Goal: Transaction & Acquisition: Download file/media

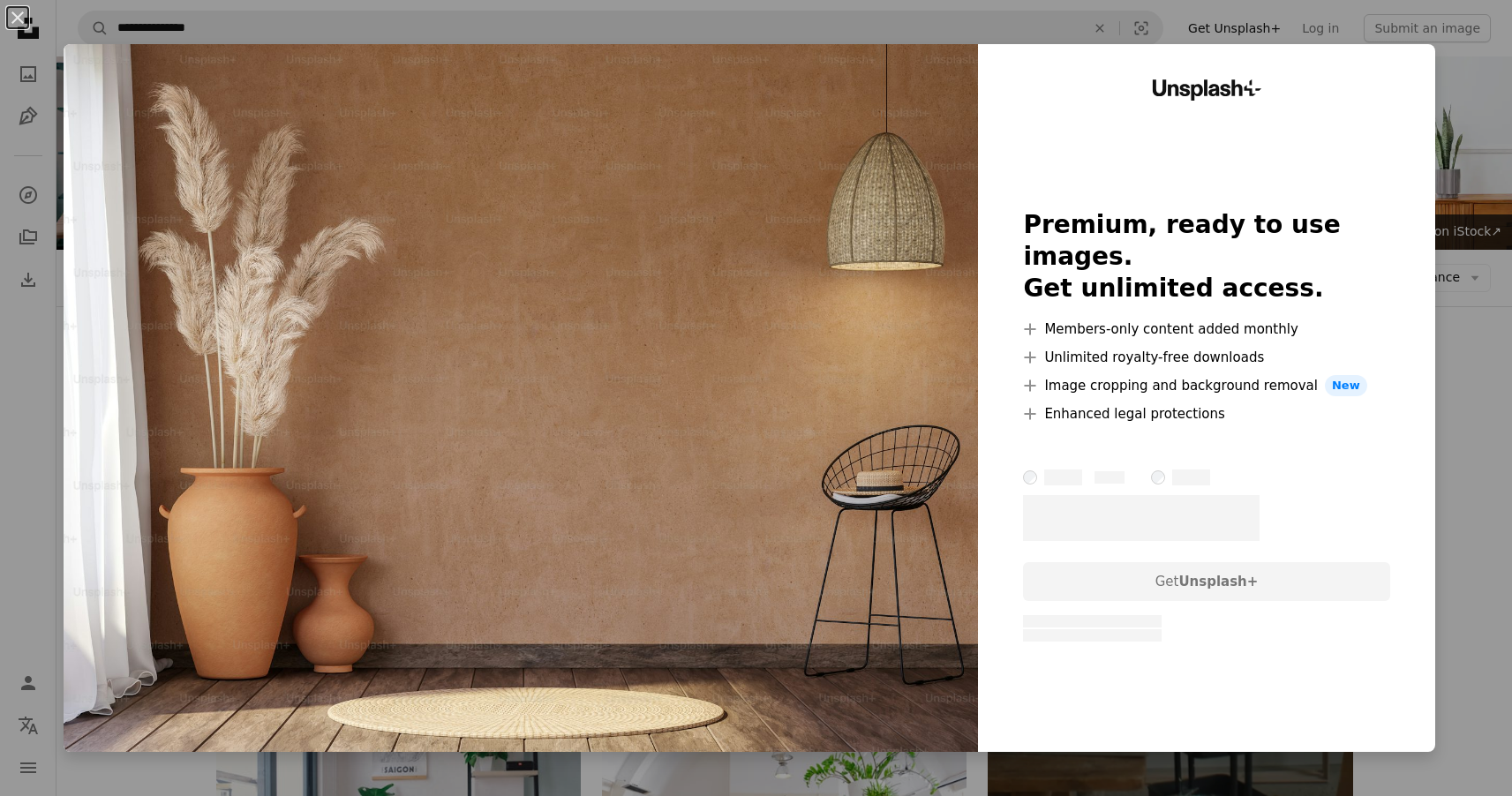
scroll to position [1754, 0]
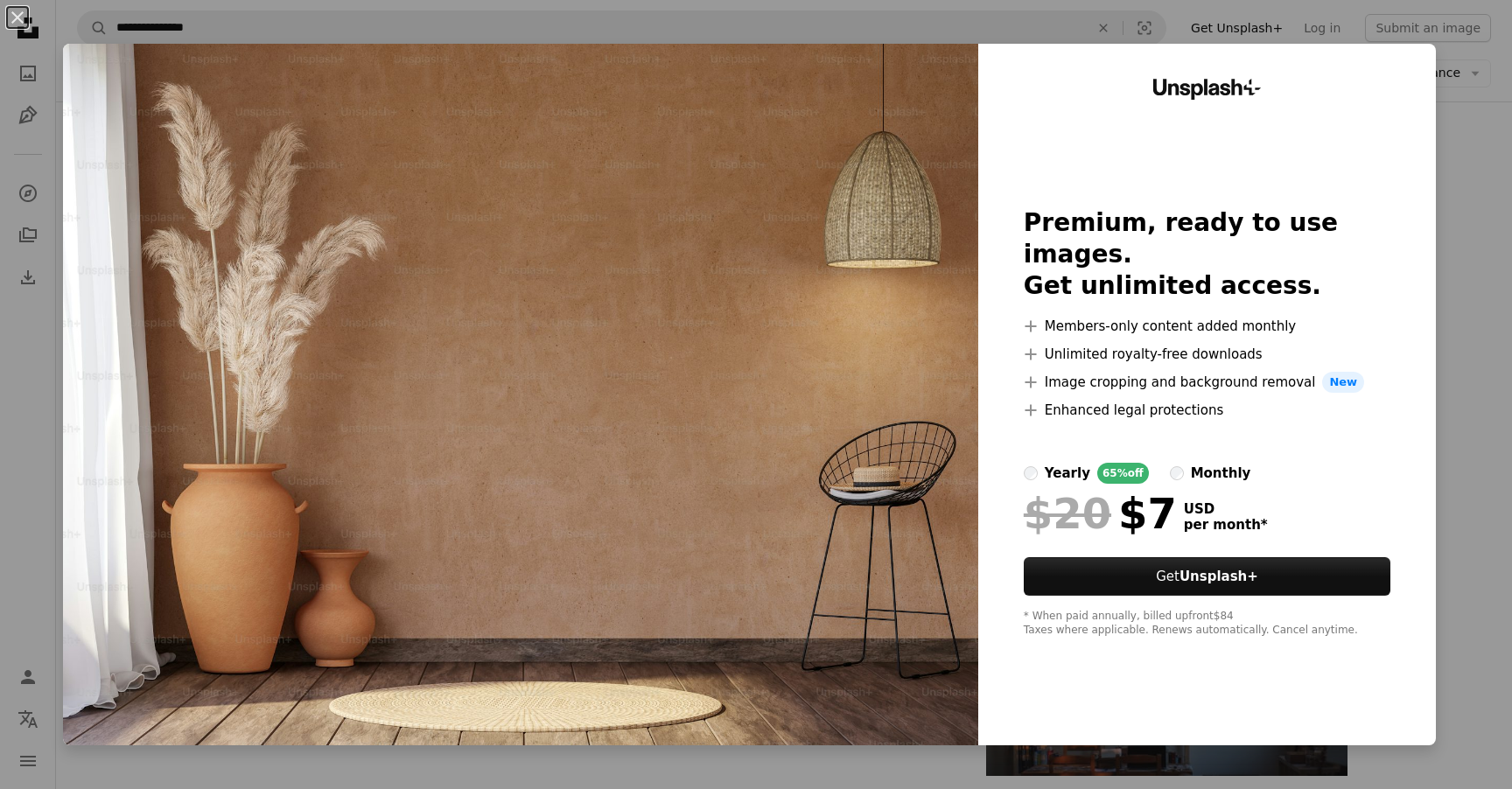
click at [1451, 178] on div "An X shape Unsplash+ Premium, ready to use images. Get unlimited access. A plus…" at bounding box center [756, 394] width 1512 height 789
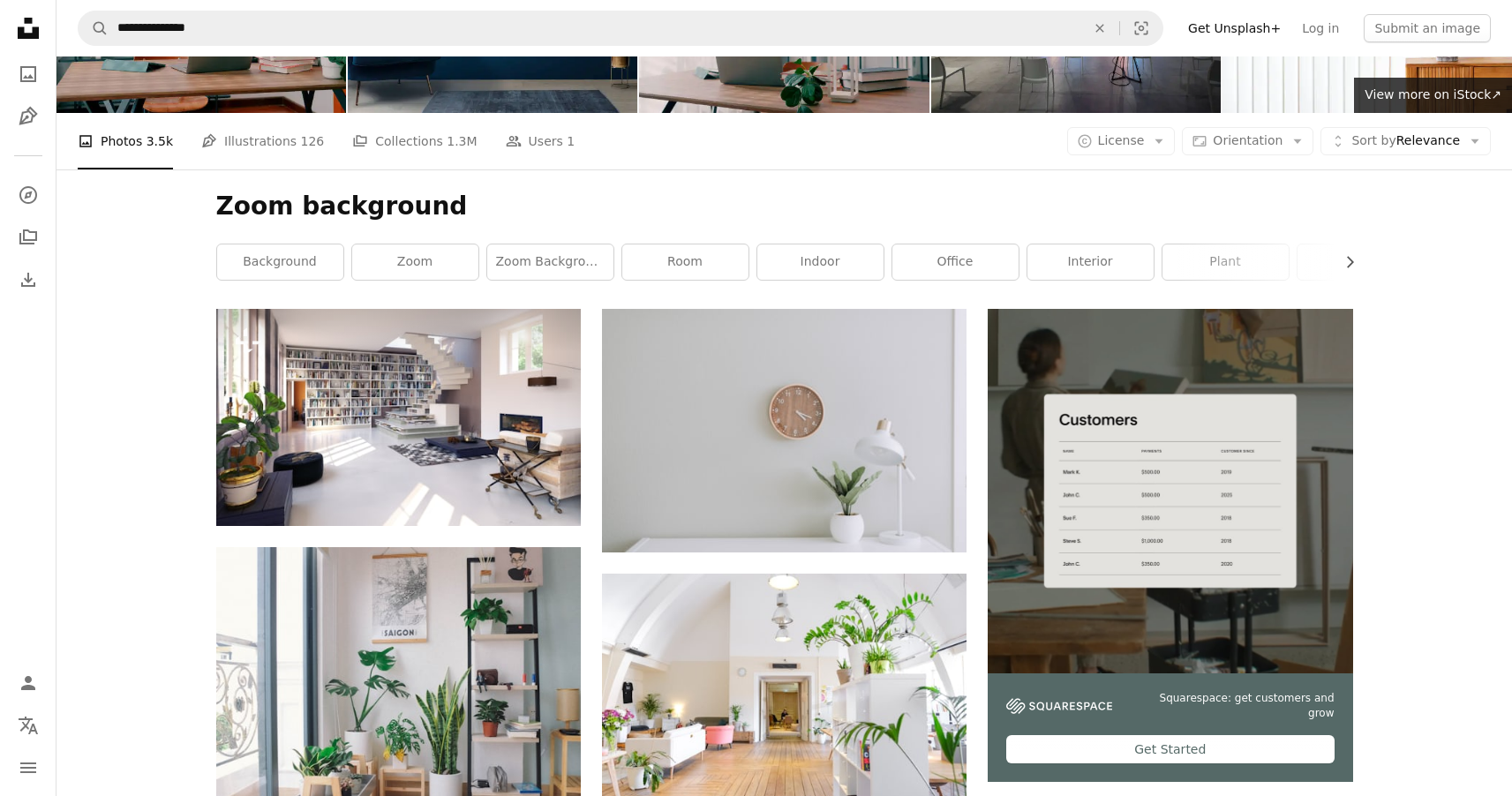
scroll to position [0, 0]
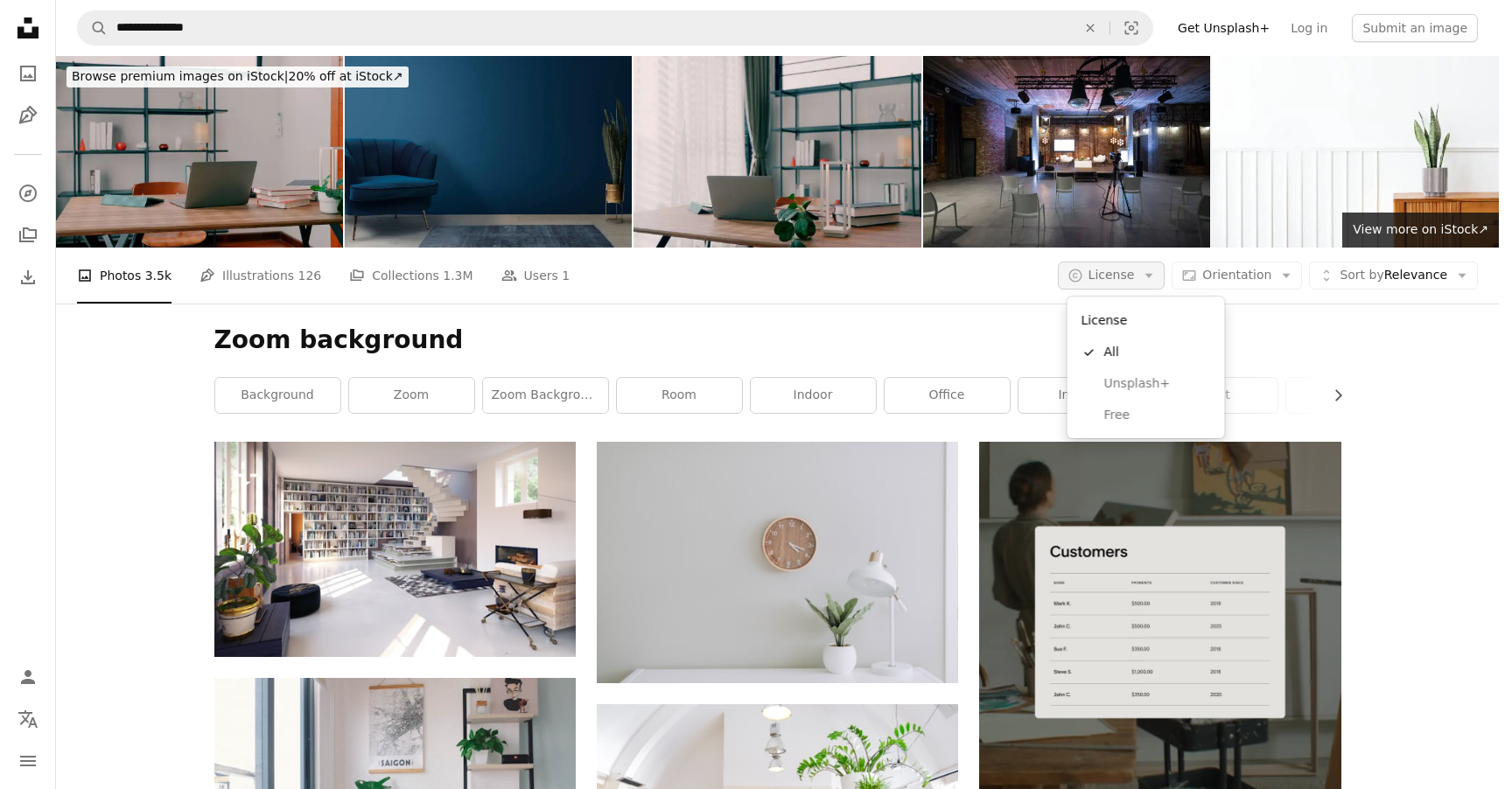
click at [1107, 278] on span "License" at bounding box center [1112, 275] width 46 height 14
click at [1140, 420] on span "Free" at bounding box center [1158, 416] width 107 height 17
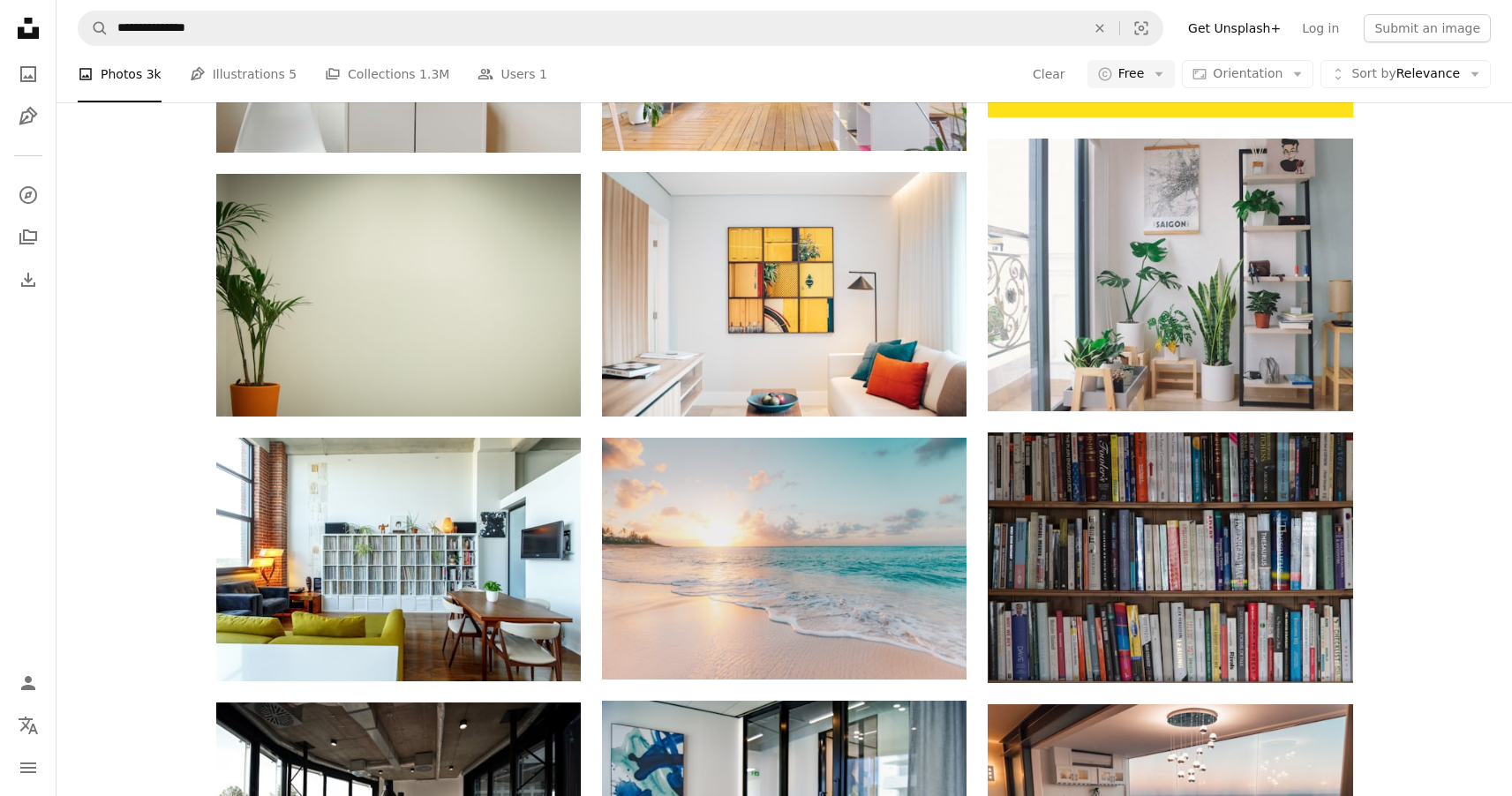
scroll to position [807, 0]
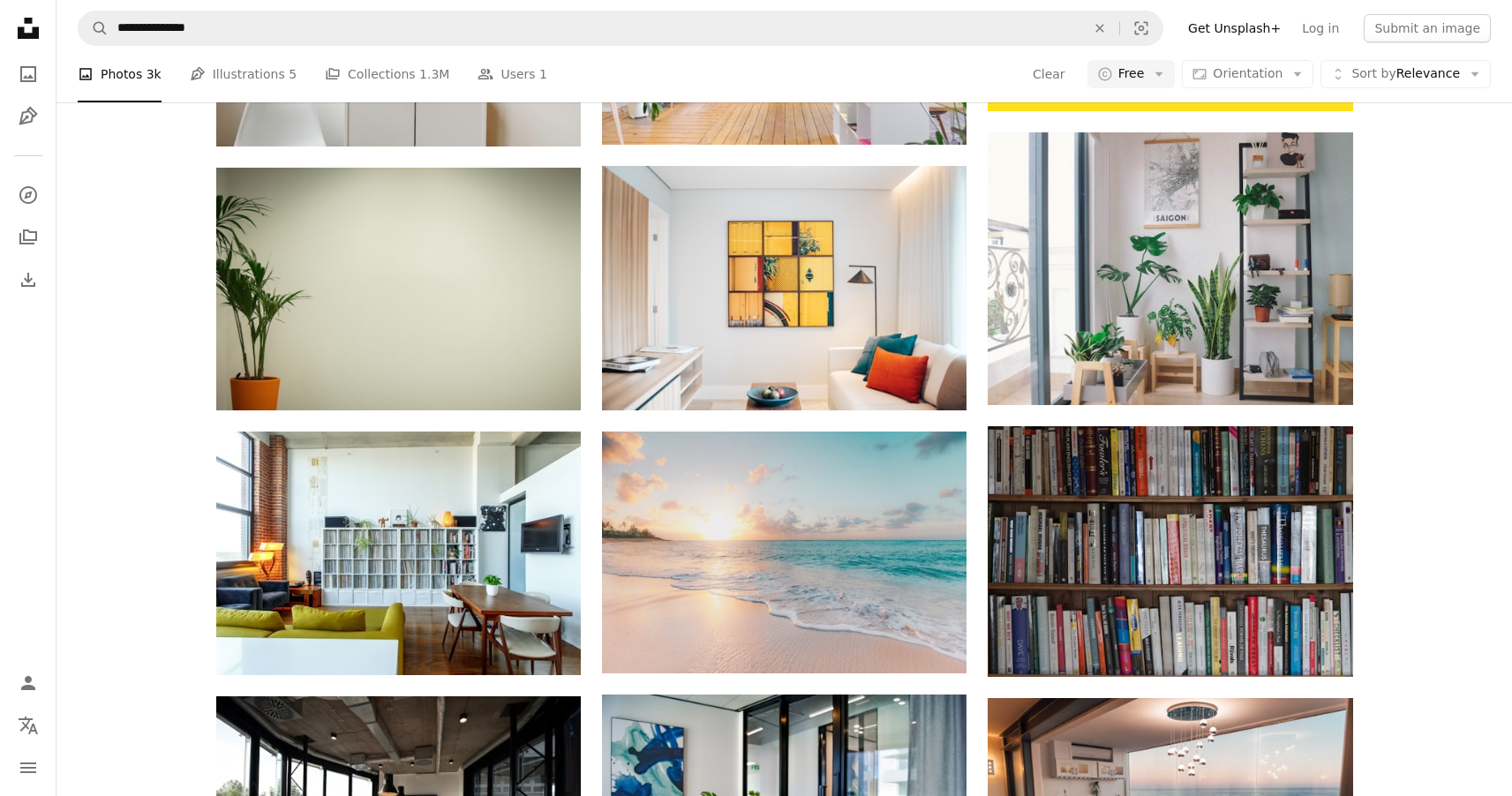
click at [1432, 523] on div "A heart A plus sign [PERSON_NAME] Available for hire A checkmark inside of a ci…" at bounding box center [784, 681] width 1456 height 2085
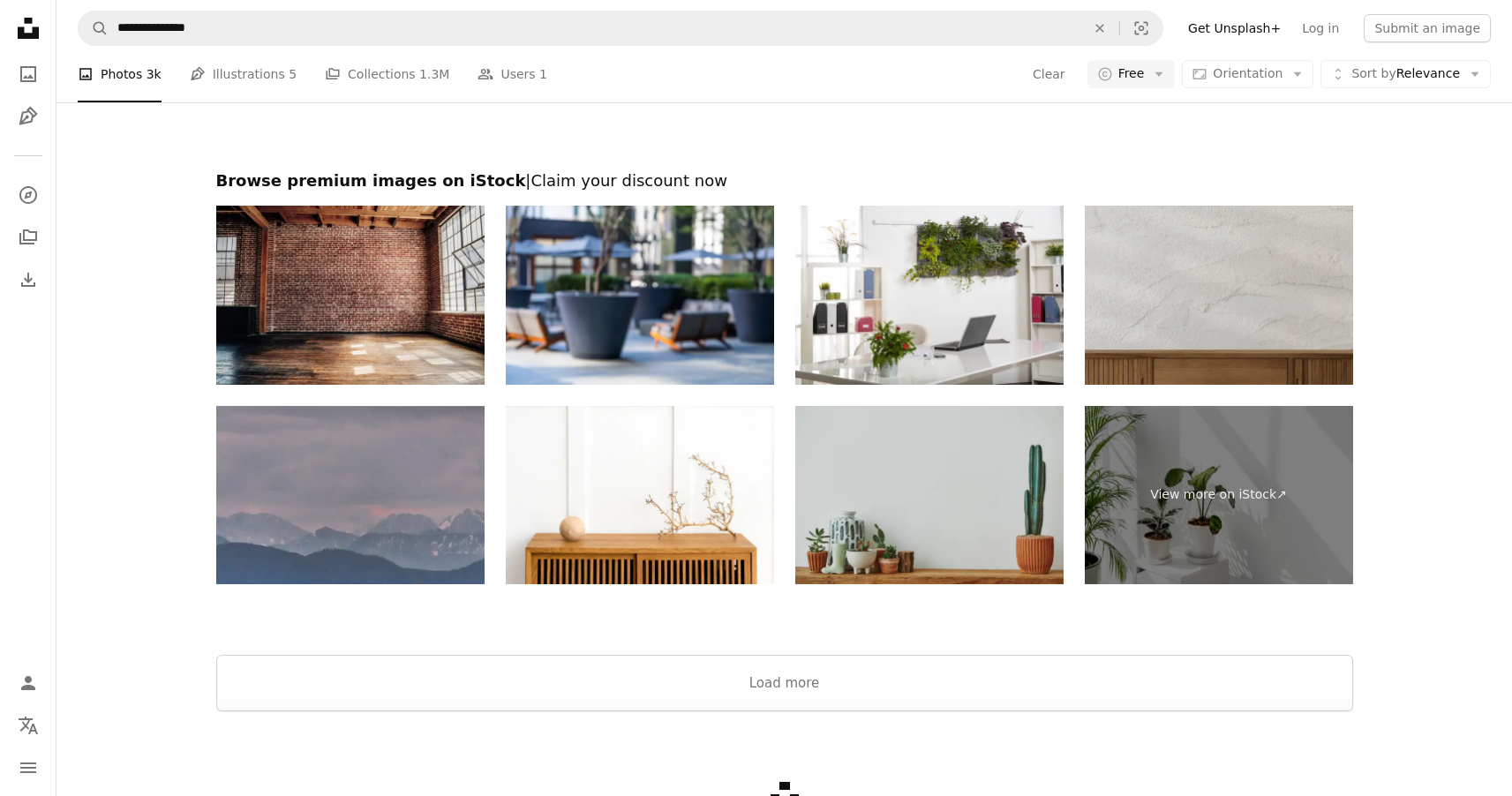
scroll to position [2572, 0]
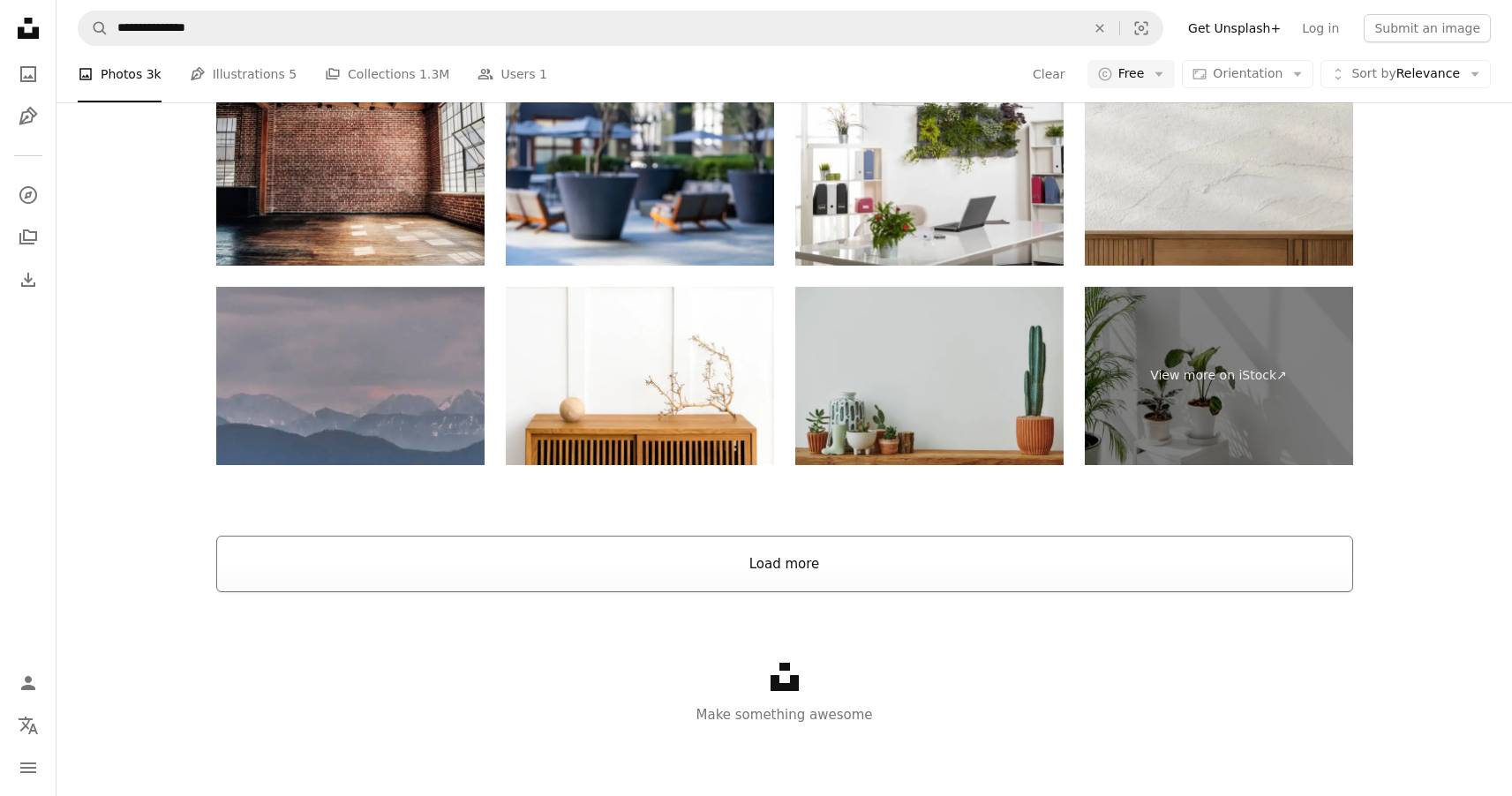
click at [746, 563] on button "Load more" at bounding box center [784, 564] width 1136 height 56
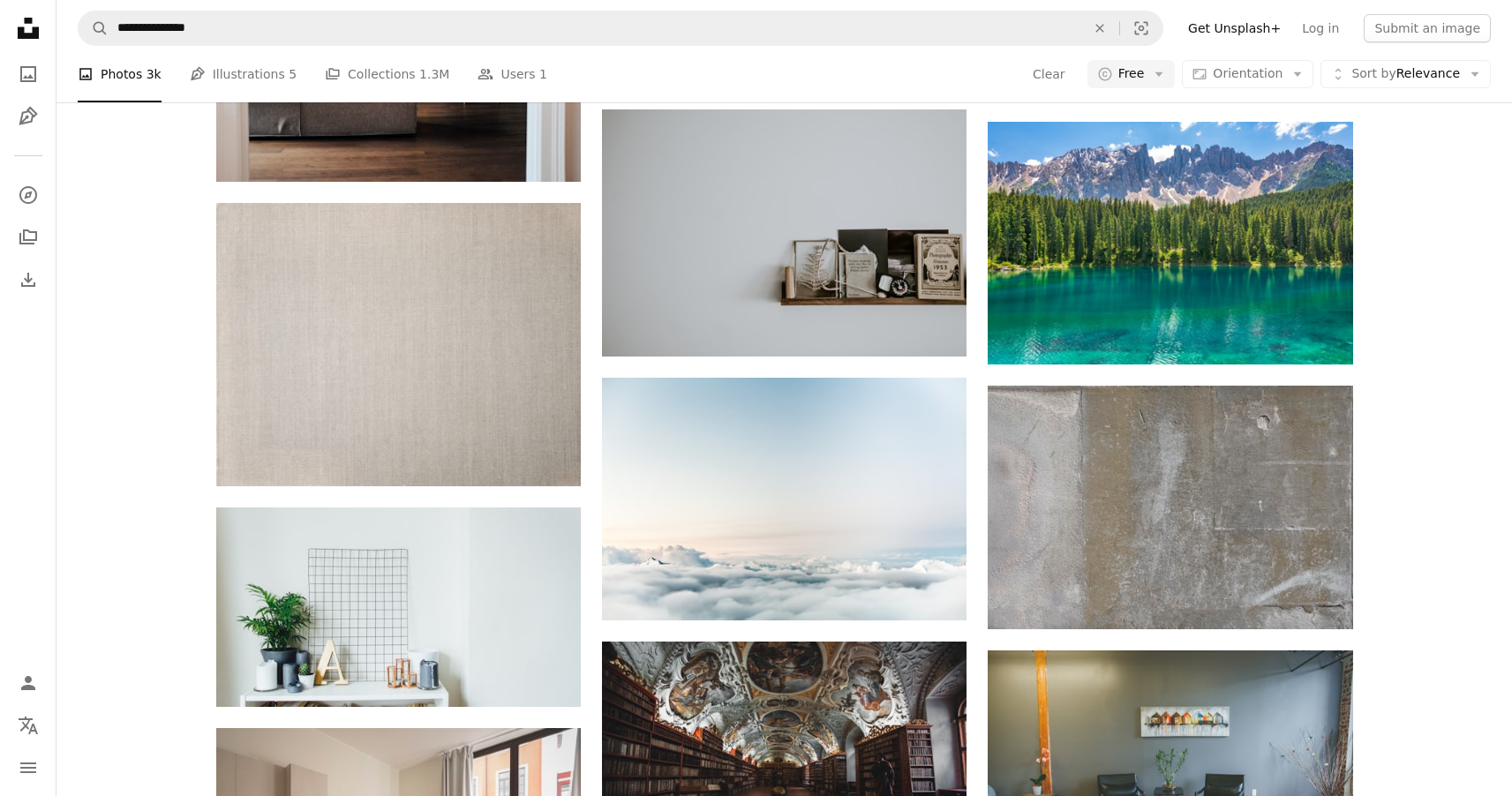
scroll to position [4511, 0]
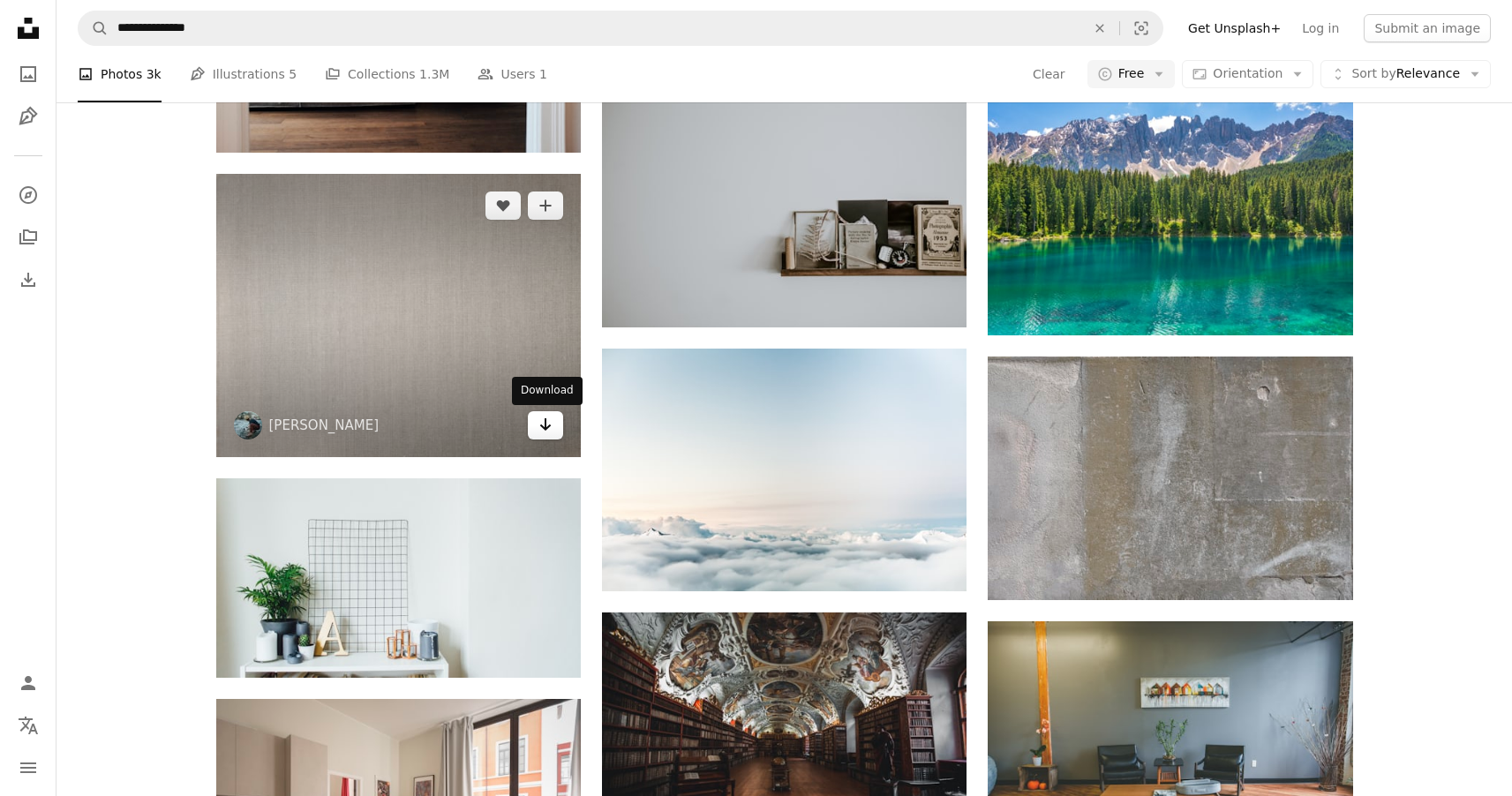
click at [541, 429] on icon "Arrow pointing down" at bounding box center [545, 424] width 15 height 21
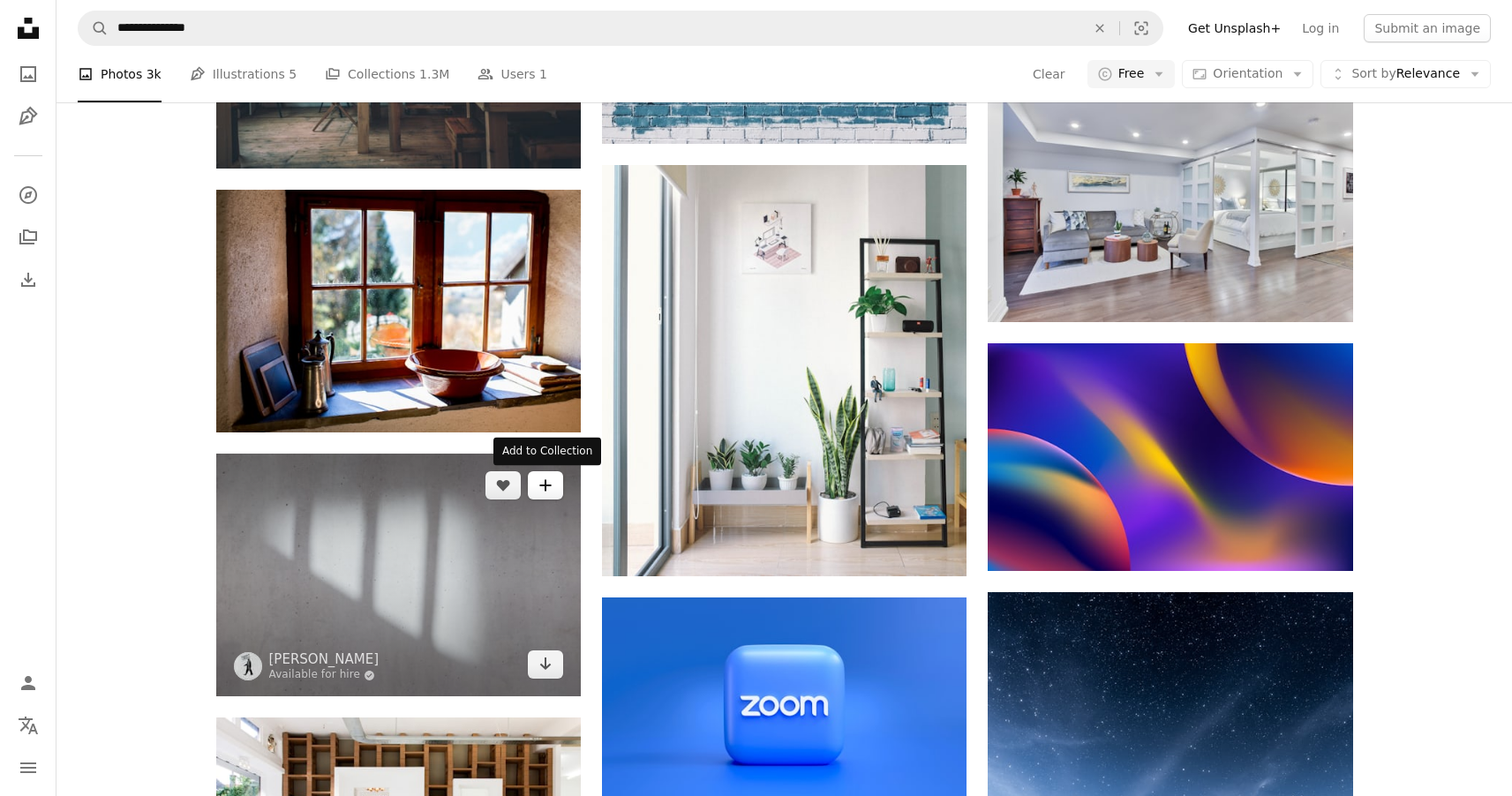
scroll to position [7408, 0]
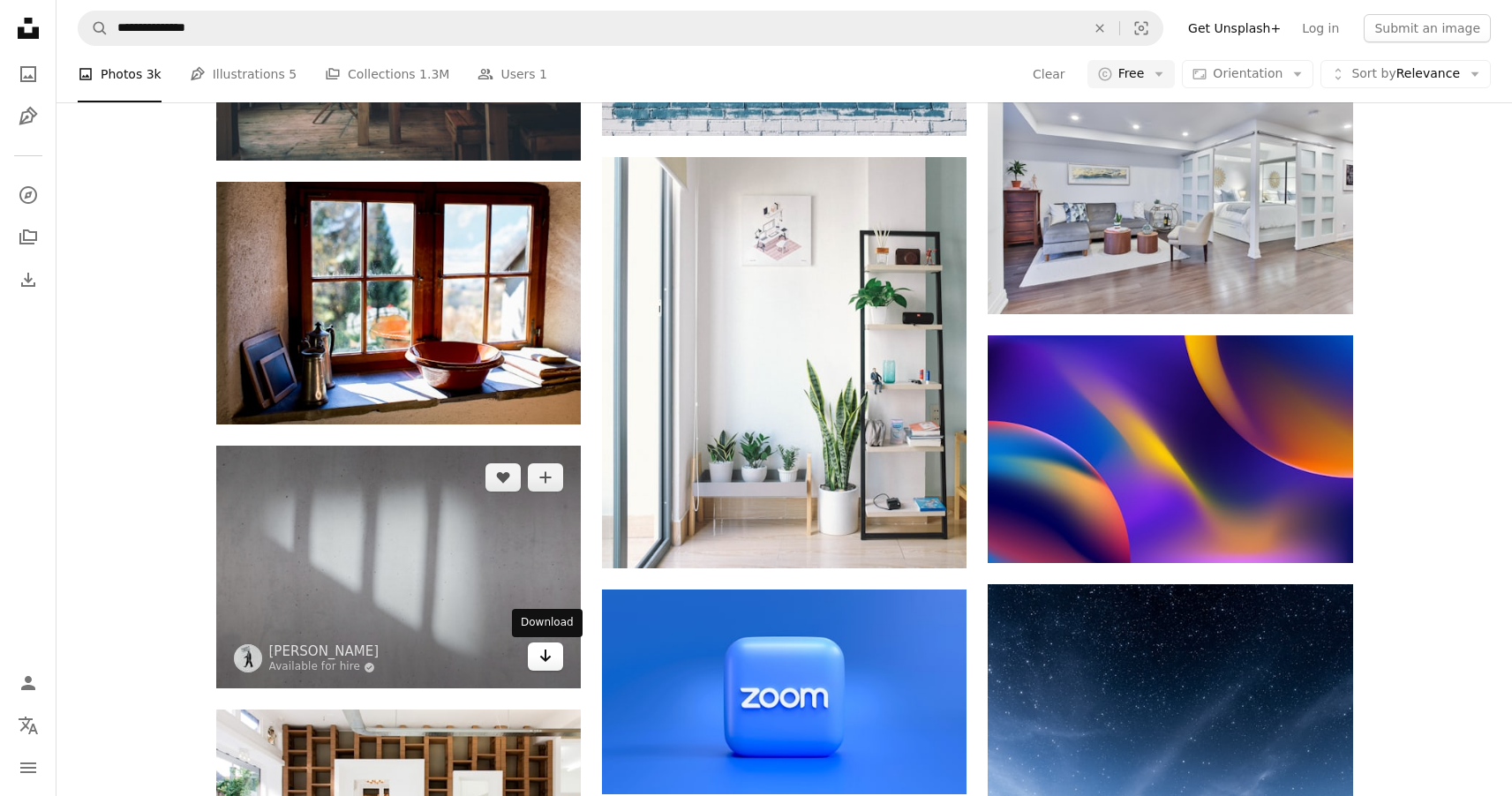
click at [551, 664] on icon "Arrow pointing down" at bounding box center [545, 656] width 15 height 21
